Goal: Check status: Check status

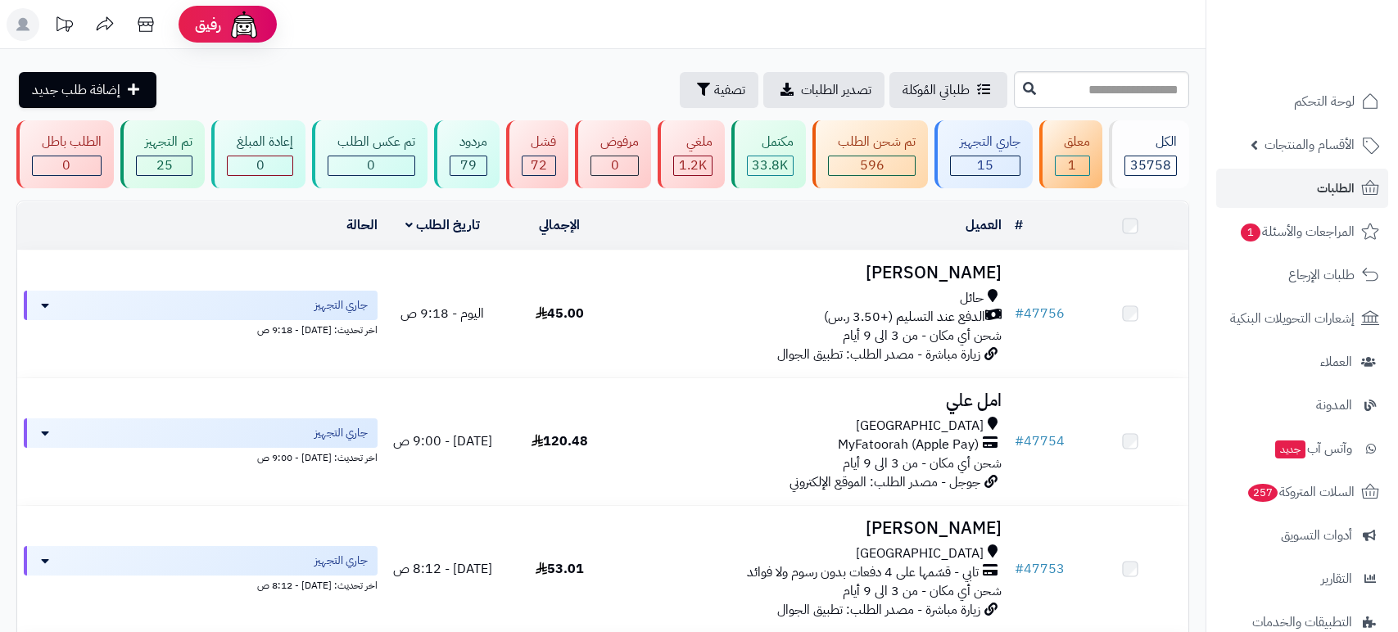
click at [1110, 84] on input "text" at bounding box center [1101, 89] width 175 height 37
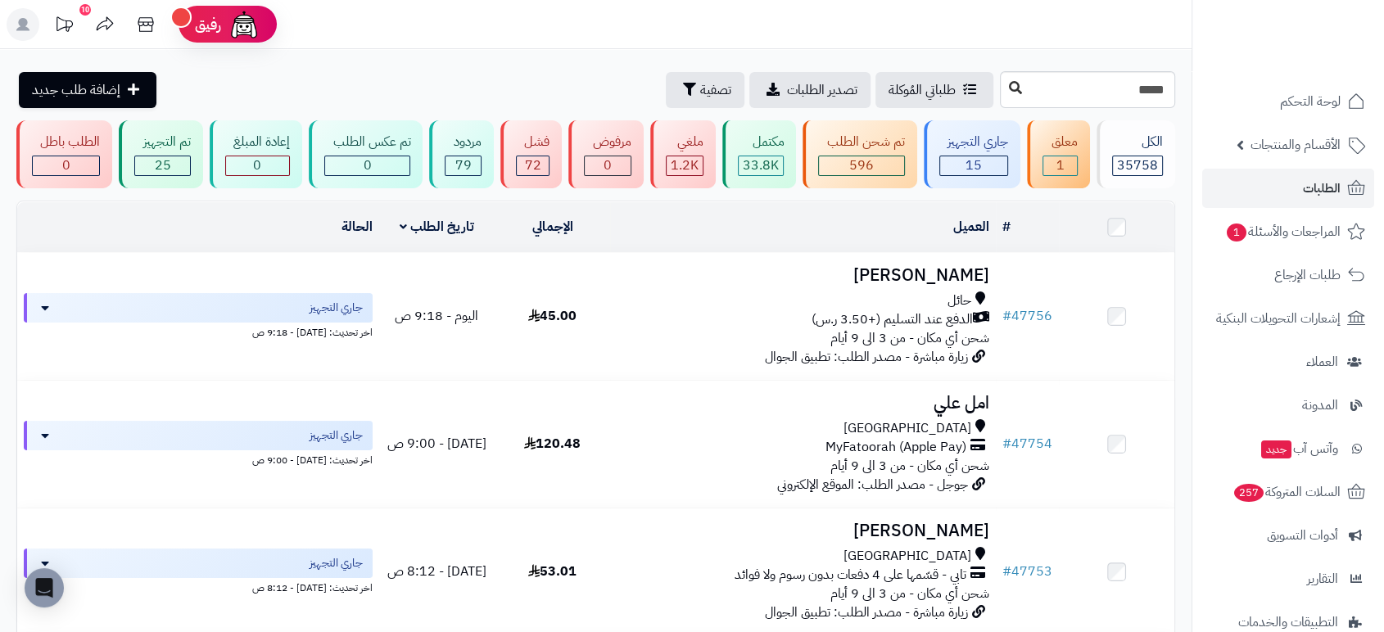
type input "*****"
click at [1009, 88] on icon at bounding box center [1015, 87] width 13 height 13
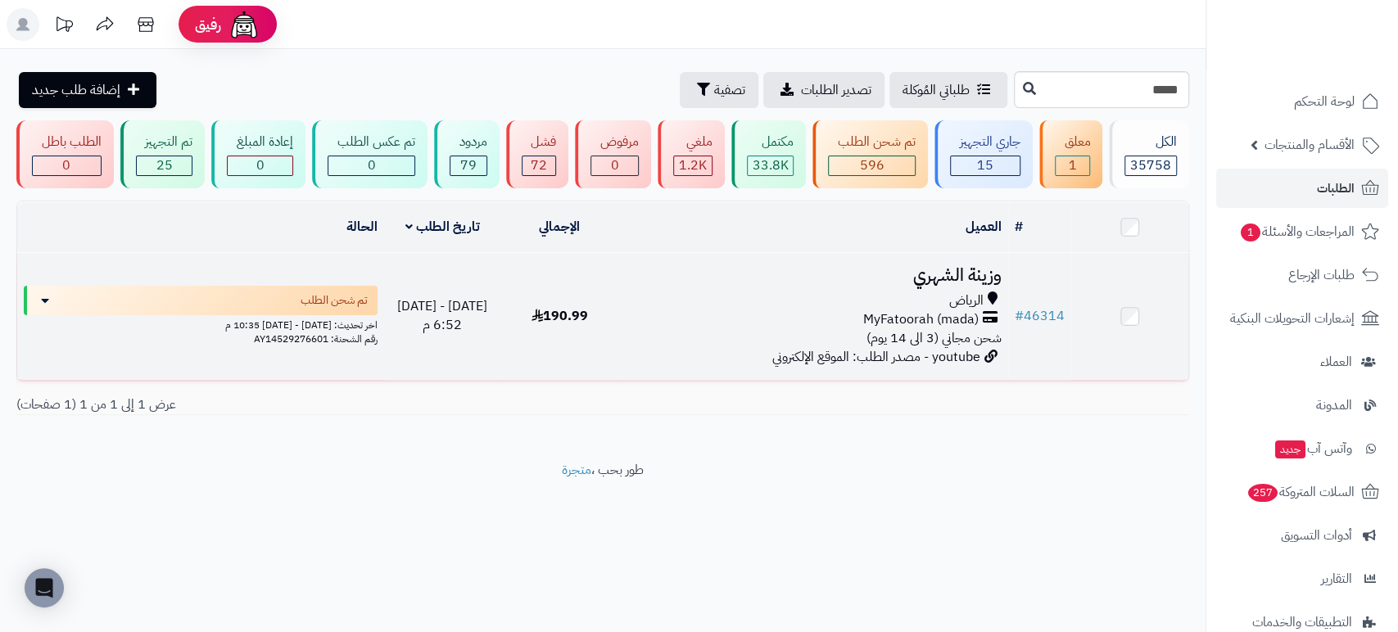
click at [961, 276] on h3 "وزينة الشهري" at bounding box center [813, 275] width 377 height 19
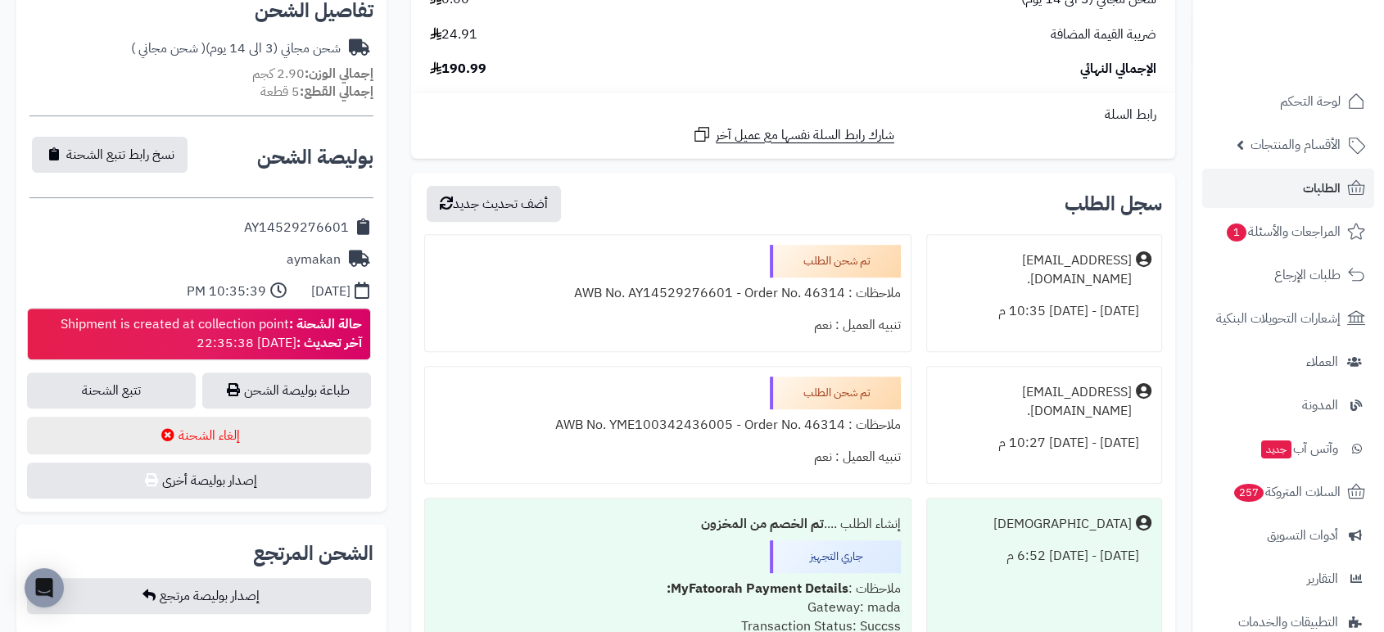
scroll to position [583, 0]
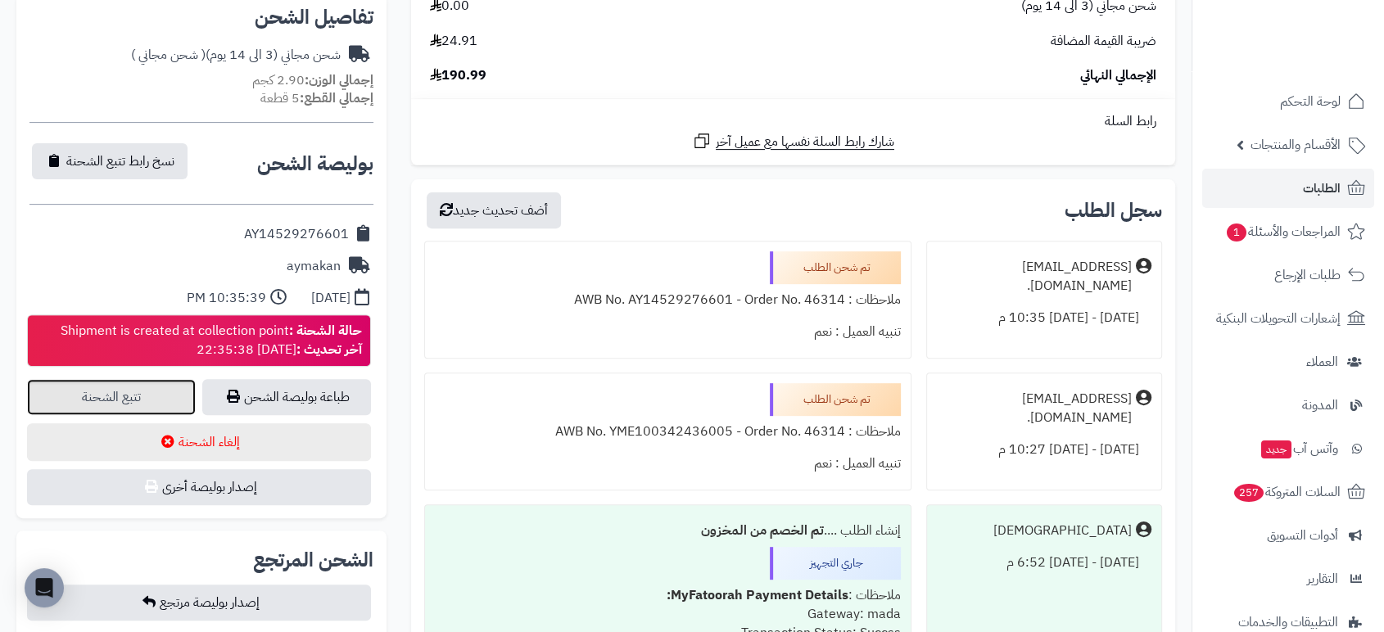
click at [165, 397] on link "تتبع الشحنة" at bounding box center [111, 397] width 169 height 36
